Goal: Navigation & Orientation: Find specific page/section

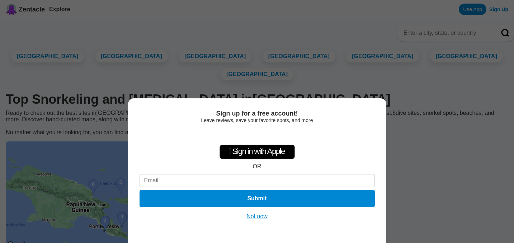
click at [256, 216] on button "Not now" at bounding box center [256, 216] width 25 height 7
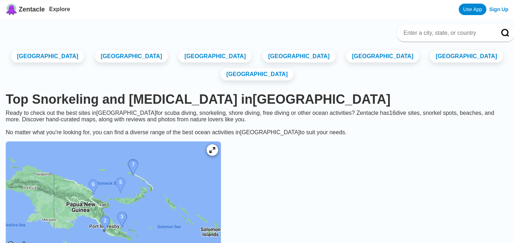
click at [154, 226] on img at bounding box center [113, 195] width 215 height 108
click at [99, 166] on img at bounding box center [113, 195] width 215 height 108
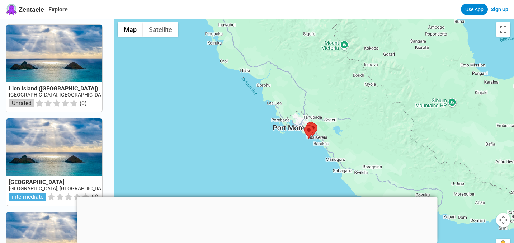
drag, startPoint x: 366, startPoint y: 159, endPoint x: 321, endPoint y: 118, distance: 60.2
click at [321, 118] on div at bounding box center [314, 140] width 400 height 243
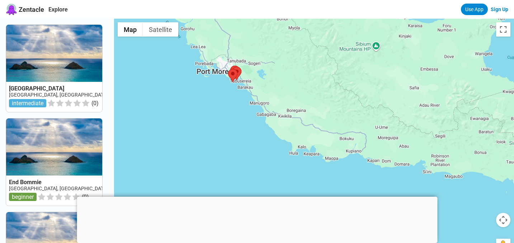
drag, startPoint x: 375, startPoint y: 126, endPoint x: 303, endPoint y: 100, distance: 76.1
click at [304, 101] on div at bounding box center [314, 140] width 400 height 243
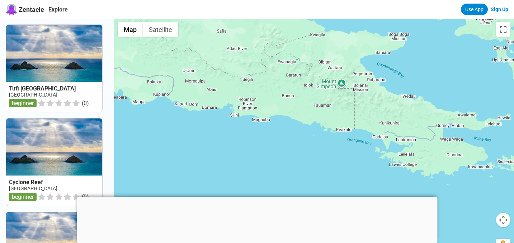
drag, startPoint x: 339, startPoint y: 118, endPoint x: 251, endPoint y: 107, distance: 88.5
click at [251, 107] on div at bounding box center [314, 140] width 400 height 243
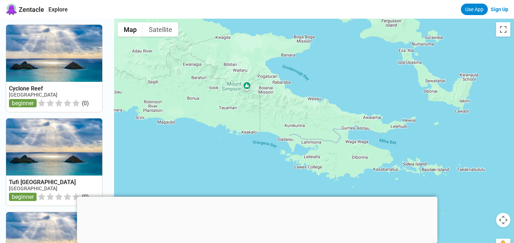
drag, startPoint x: 389, startPoint y: 145, endPoint x: 351, endPoint y: 154, distance: 39.3
click at [351, 154] on div at bounding box center [314, 140] width 400 height 243
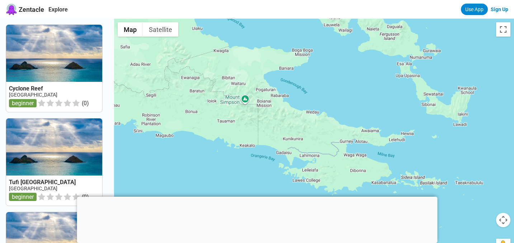
drag, startPoint x: 243, startPoint y: 85, endPoint x: 281, endPoint y: 132, distance: 60.4
click at [281, 132] on div at bounding box center [314, 140] width 400 height 243
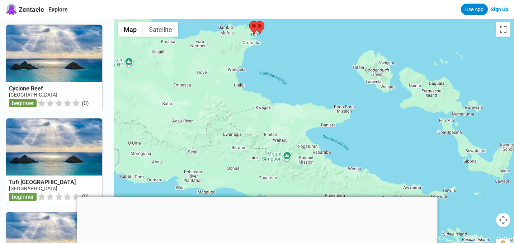
drag, startPoint x: 249, startPoint y: 67, endPoint x: 270, endPoint y: 139, distance: 74.8
click at [270, 139] on div at bounding box center [314, 140] width 400 height 243
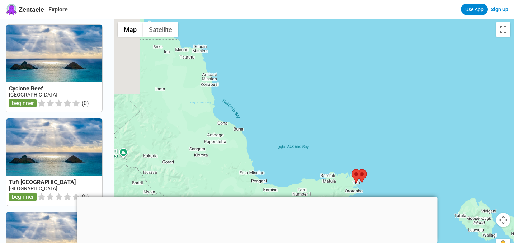
drag, startPoint x: 223, startPoint y: 119, endPoint x: 283, endPoint y: 156, distance: 70.7
click at [283, 156] on div at bounding box center [314, 140] width 400 height 243
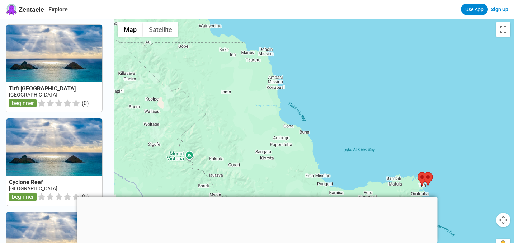
drag, startPoint x: 259, startPoint y: 152, endPoint x: 259, endPoint y: 61, distance: 91.8
click at [259, 61] on div at bounding box center [314, 140] width 400 height 243
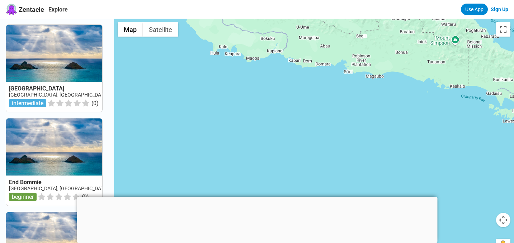
drag, startPoint x: 291, startPoint y: 71, endPoint x: 180, endPoint y: 99, distance: 114.1
click at [180, 99] on div at bounding box center [314, 140] width 400 height 243
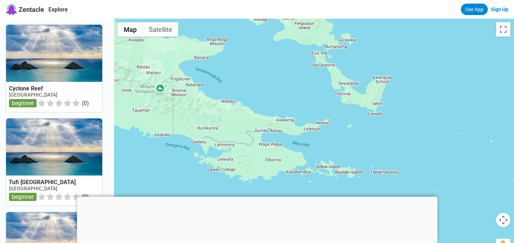
drag, startPoint x: 263, startPoint y: 134, endPoint x: 255, endPoint y: 101, distance: 34.3
click at [255, 101] on div at bounding box center [314, 140] width 400 height 243
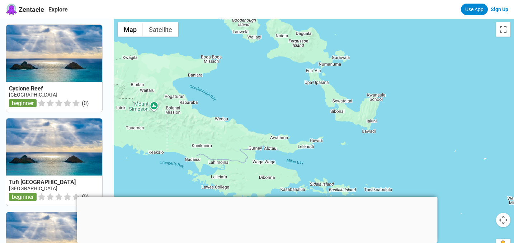
drag, startPoint x: 294, startPoint y: 61, endPoint x: 287, endPoint y: 81, distance: 20.4
click at [287, 81] on div at bounding box center [314, 140] width 400 height 243
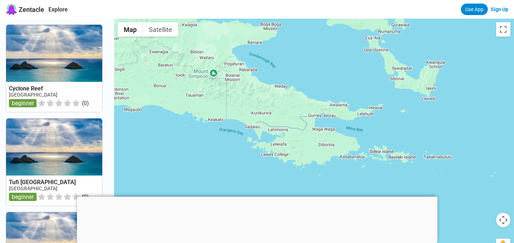
drag, startPoint x: 196, startPoint y: 127, endPoint x: 258, endPoint y: 91, distance: 72.2
click at [258, 91] on div at bounding box center [314, 140] width 400 height 243
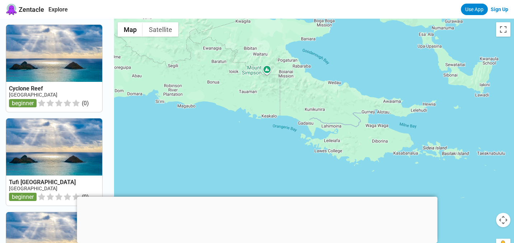
drag, startPoint x: 193, startPoint y: 101, endPoint x: 262, endPoint y: 96, distance: 69.0
click at [262, 96] on div at bounding box center [314, 140] width 400 height 243
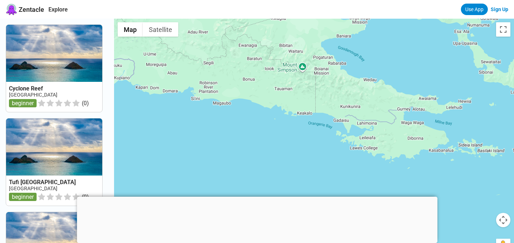
drag, startPoint x: 223, startPoint y: 87, endPoint x: 312, endPoint y: 93, distance: 88.4
click at [312, 93] on div at bounding box center [314, 140] width 400 height 243
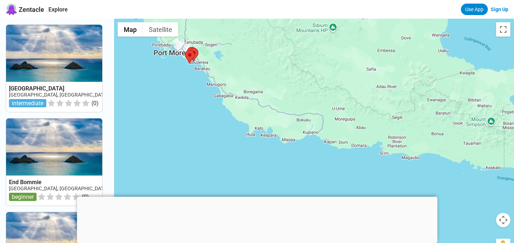
drag, startPoint x: 281, startPoint y: 65, endPoint x: 270, endPoint y: 103, distance: 39.6
click at [270, 103] on div at bounding box center [314, 140] width 400 height 243
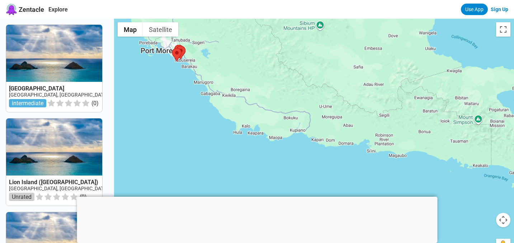
click at [255, 197] on div at bounding box center [257, 197] width 360 height 0
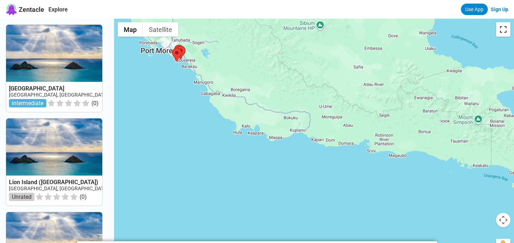
click at [503, 29] on button "Toggle fullscreen view" at bounding box center [503, 29] width 14 height 14
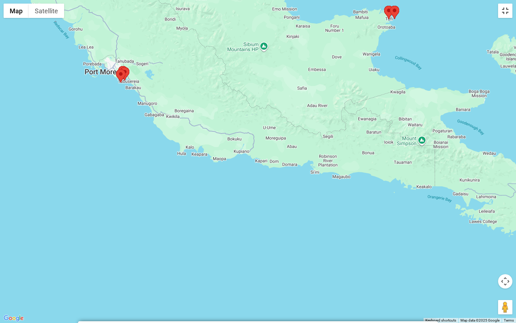
click at [506, 11] on button "Toggle fullscreen view" at bounding box center [506, 11] width 14 height 14
